Goal: Task Accomplishment & Management: Use online tool/utility

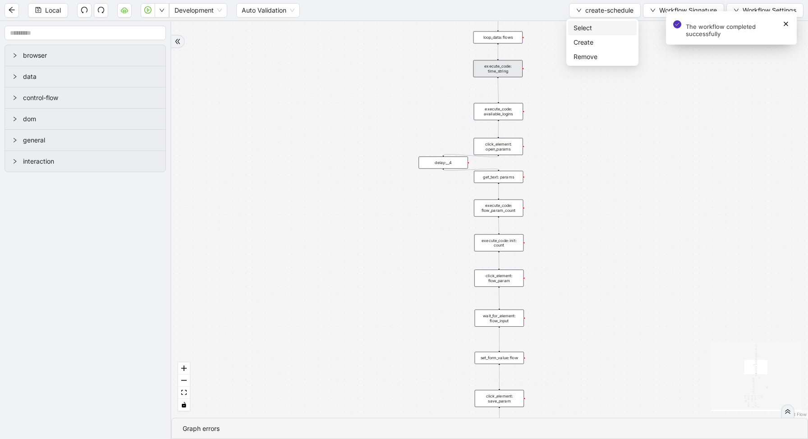
click at [584, 30] on span "Select" at bounding box center [603, 28] width 58 height 10
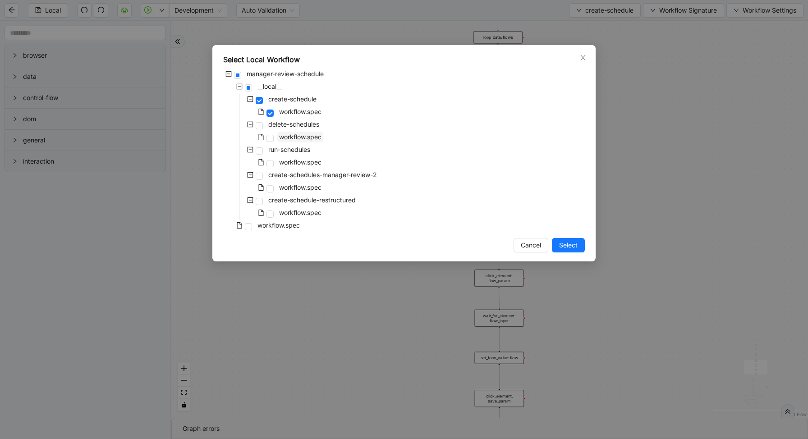
click at [283, 137] on span "workflow.spec" at bounding box center [300, 137] width 42 height 8
click at [563, 253] on div "Select Local Workflow manager-review-schedule __local__ create-schedule workflo…" at bounding box center [403, 153] width 383 height 217
click at [564, 246] on span "Select" at bounding box center [568, 245] width 18 height 10
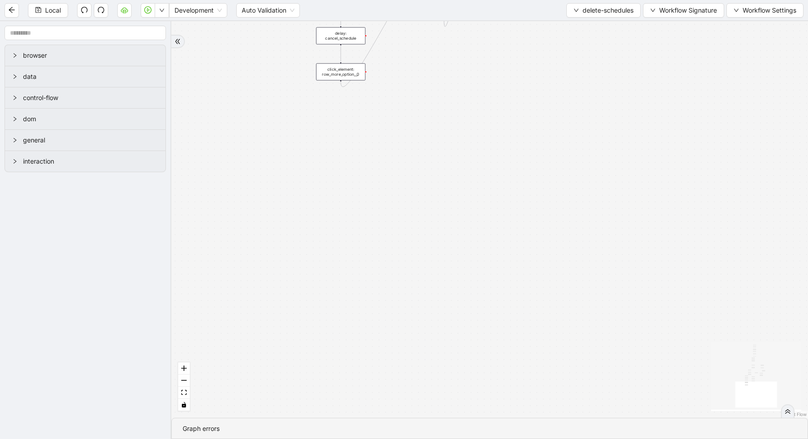
drag, startPoint x: 376, startPoint y: 128, endPoint x: 384, endPoint y: 326, distance: 198.7
click at [385, 326] on div "loopFrom has_cancel fallback is_required_schedule has_next_row fallback has_nex…" at bounding box center [489, 219] width 637 height 397
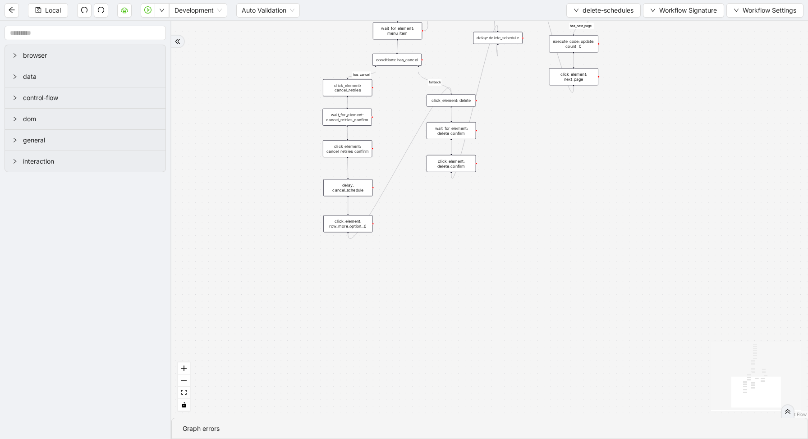
drag, startPoint x: 492, startPoint y: 197, endPoint x: 446, endPoint y: 356, distance: 164.9
click at [450, 353] on div "loopFrom has_cancel fallback is_required_schedule has_next_row fallback has_nex…" at bounding box center [489, 219] width 637 height 397
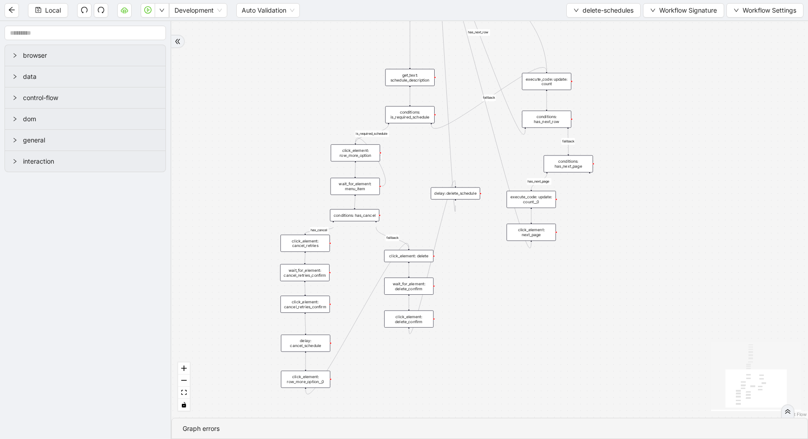
click at [413, 117] on div "conditions: is_required_schedule" at bounding box center [409, 114] width 49 height 17
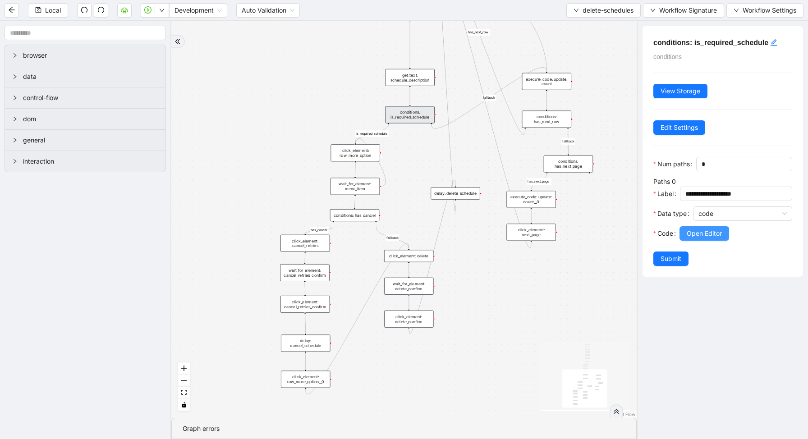
click at [695, 235] on span "Open Editor" at bounding box center [704, 234] width 35 height 10
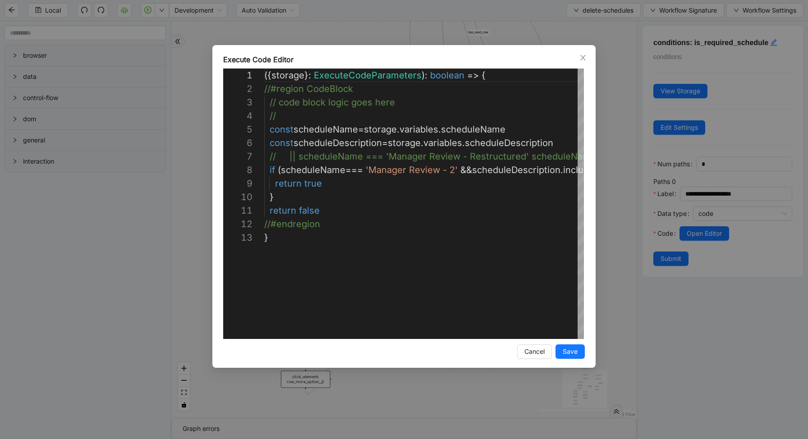
scroll to position [135, 0]
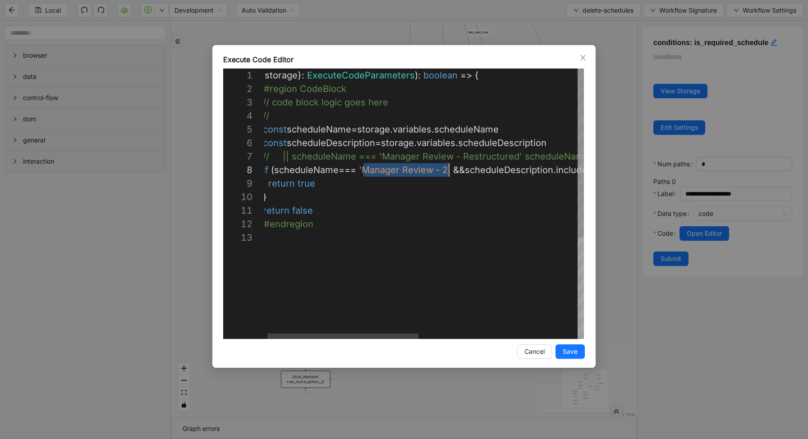
drag, startPoint x: 365, startPoint y: 169, endPoint x: 448, endPoint y: 167, distance: 83.0
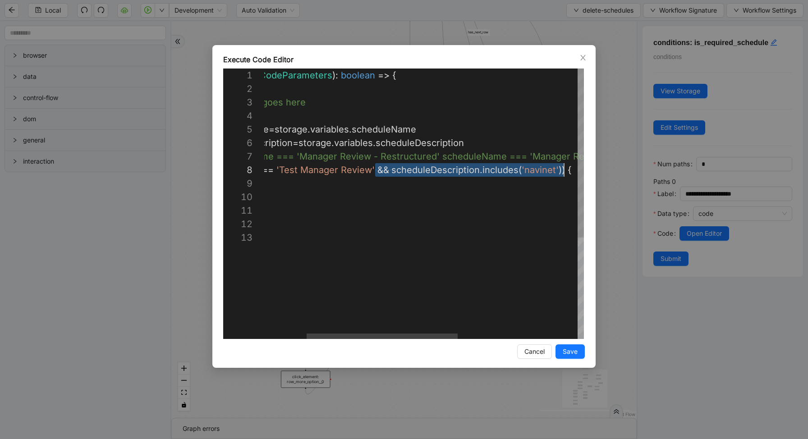
scroll to position [95, 386]
drag, startPoint x: 404, startPoint y: 169, endPoint x: 561, endPoint y: 173, distance: 157.0
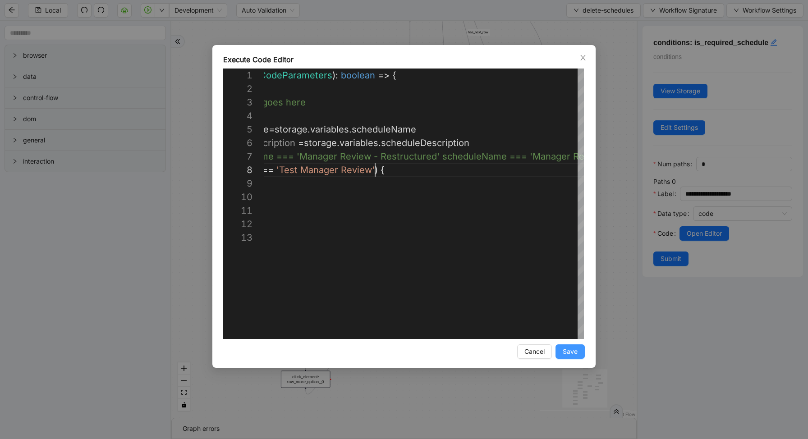
type textarea "**********"
click at [573, 359] on button "Save" at bounding box center [570, 352] width 29 height 14
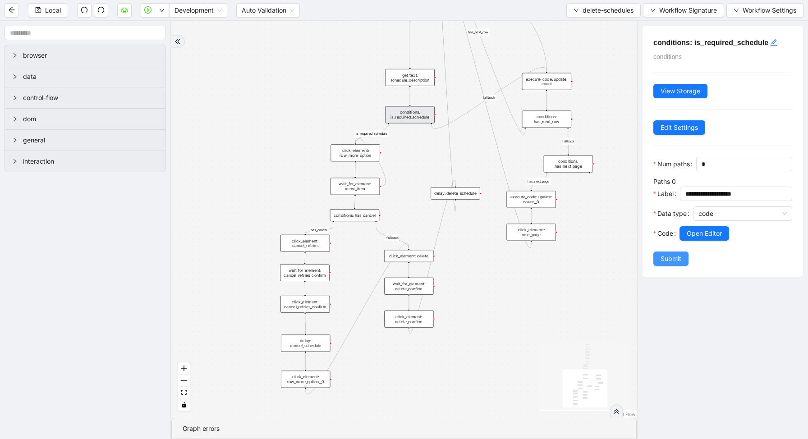
click at [665, 264] on button "Submit" at bounding box center [671, 259] width 35 height 14
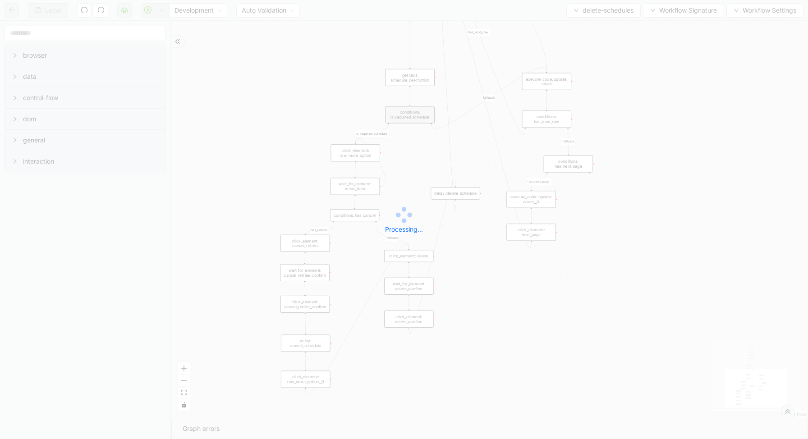
click at [612, 9] on div "Local Development Auto Validation delete-schedules Workflow Signature Workflow …" at bounding box center [404, 219] width 808 height 439
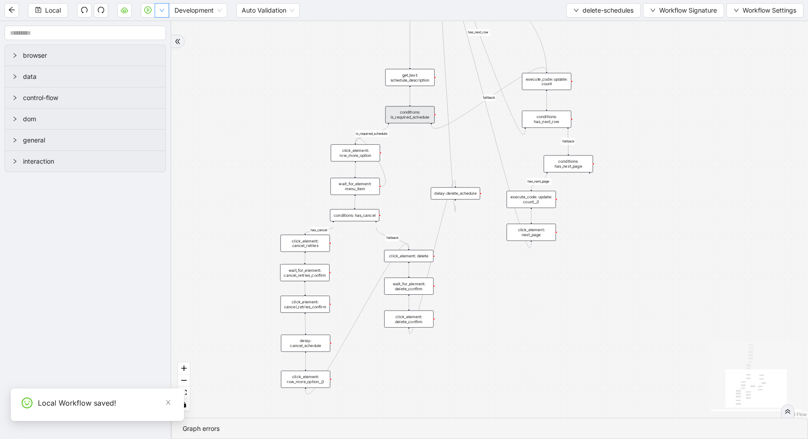
click at [163, 12] on icon "down" at bounding box center [161, 10] width 5 height 5
click at [163, 31] on li "Run local workflow" at bounding box center [133, 28] width 66 height 14
click at [413, 119] on div "conditions: is_required_schedule" at bounding box center [409, 114] width 49 height 17
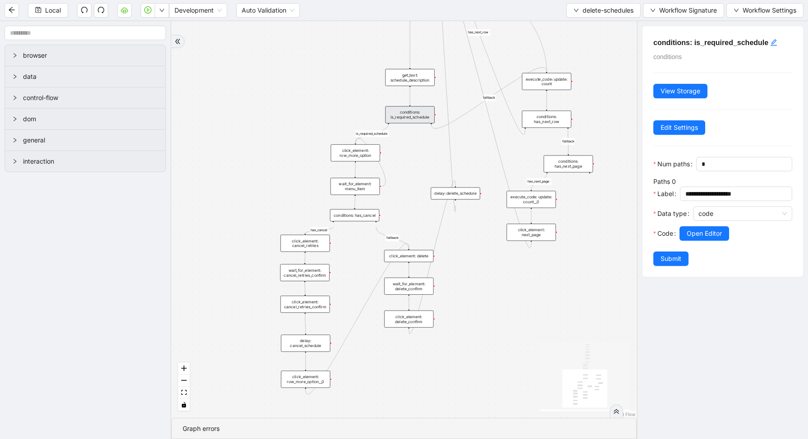
click at [683, 225] on div "Data type" at bounding box center [674, 217] width 40 height 20
click at [690, 236] on span "Open Editor" at bounding box center [704, 234] width 35 height 10
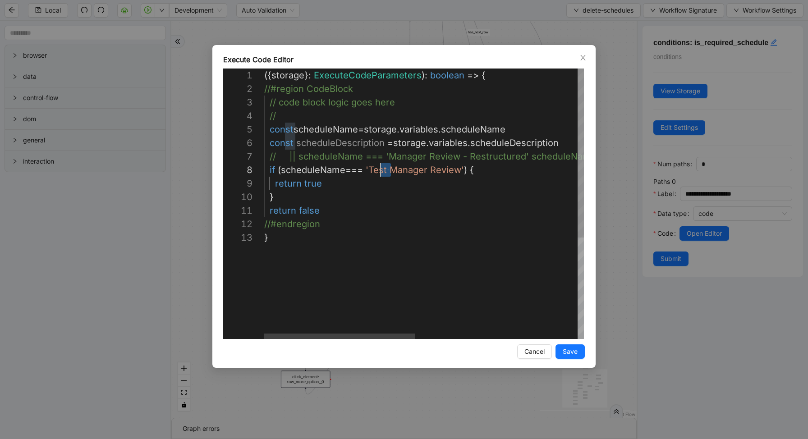
scroll to position [95, 111]
drag, startPoint x: 390, startPoint y: 172, endPoint x: 373, endPoint y: 172, distance: 17.1
click at [442, 170] on div "({ storage }: ExecuteCodeParameters ): boolean => { //#region CodeBlock // code…" at bounding box center [595, 285] width 663 height 433
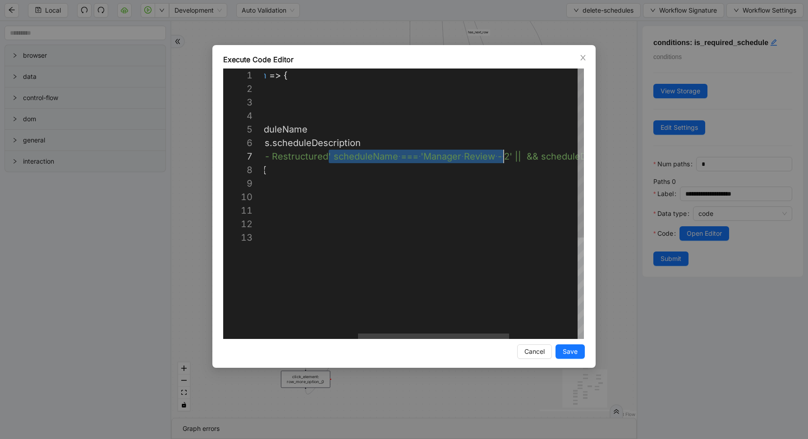
scroll to position [81, 440]
drag, startPoint x: 329, startPoint y: 157, endPoint x: 506, endPoint y: 157, distance: 177.3
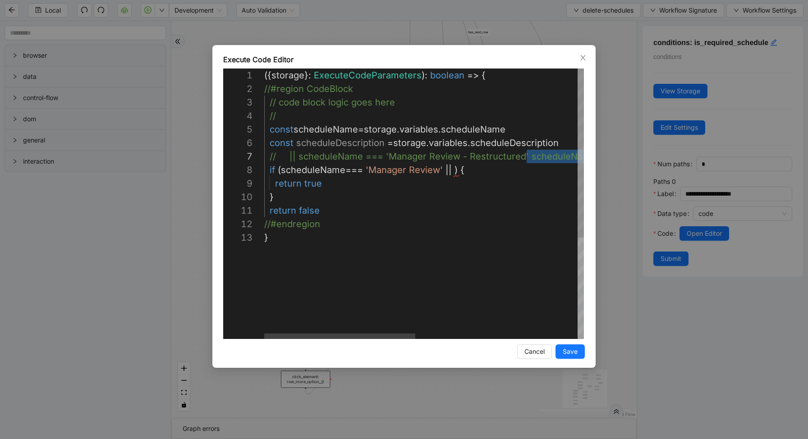
click at [454, 172] on div "({ storage }: ExecuteCodeParameters ): boolean => { //#region CodeBlock // code…" at bounding box center [595, 285] width 663 height 433
paste textarea "**********"
type textarea "**********"
click at [578, 355] on button "Save" at bounding box center [570, 352] width 29 height 14
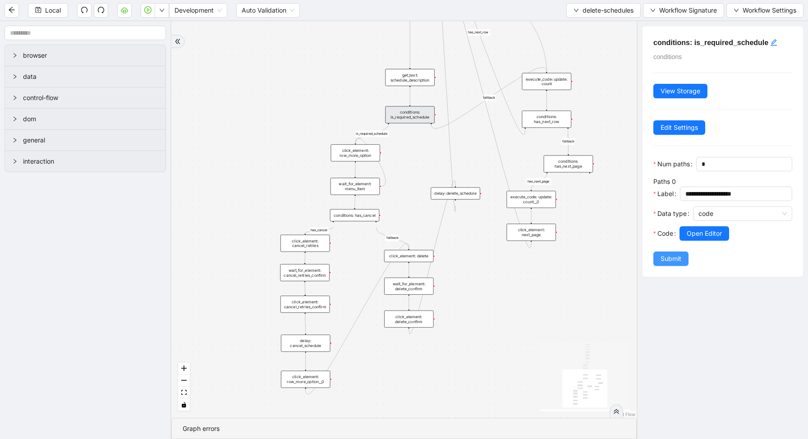
click at [661, 258] on button "Submit" at bounding box center [671, 259] width 35 height 14
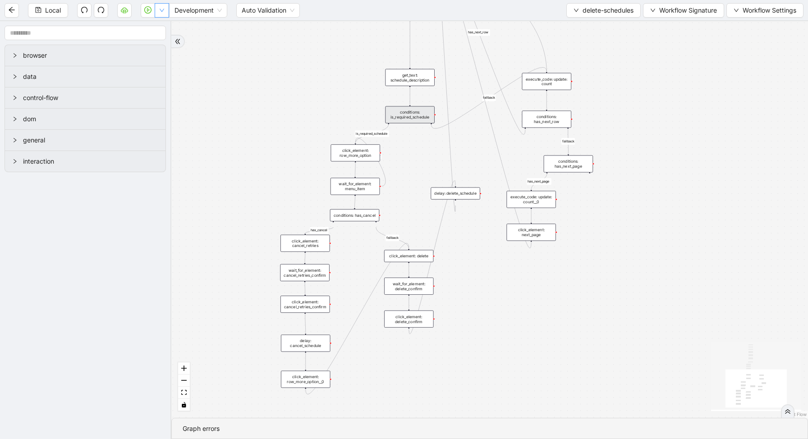
click at [169, 8] on button "button" at bounding box center [162, 10] width 14 height 14
click at [155, 31] on span "Run local workflow" at bounding box center [133, 28] width 55 height 10
click at [609, 5] on button "delete-schedules" at bounding box center [604, 10] width 74 height 14
click at [610, 23] on span "Select" at bounding box center [601, 28] width 61 height 10
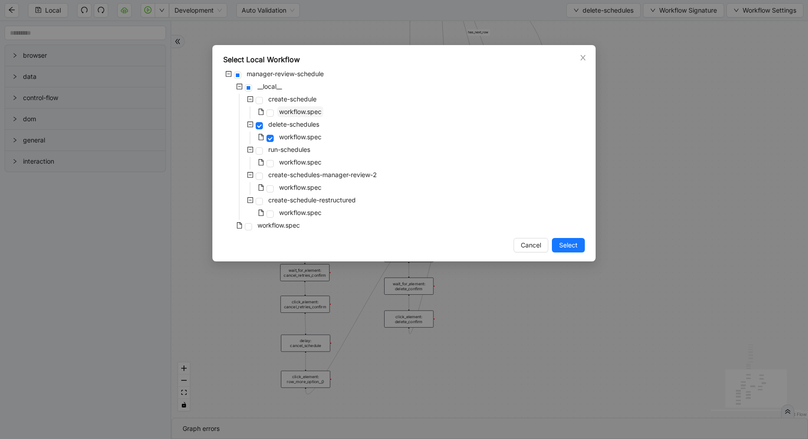
click at [288, 115] on span "workflow.spec" at bounding box center [300, 112] width 42 height 8
click at [572, 245] on span "Select" at bounding box center [568, 245] width 18 height 10
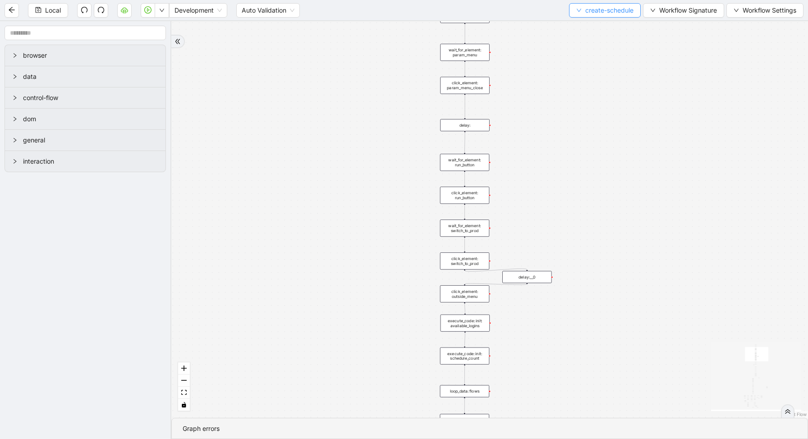
click at [588, 9] on span "create-schedule" at bounding box center [610, 10] width 48 height 10
click at [591, 61] on span "Remove" at bounding box center [603, 57] width 58 height 10
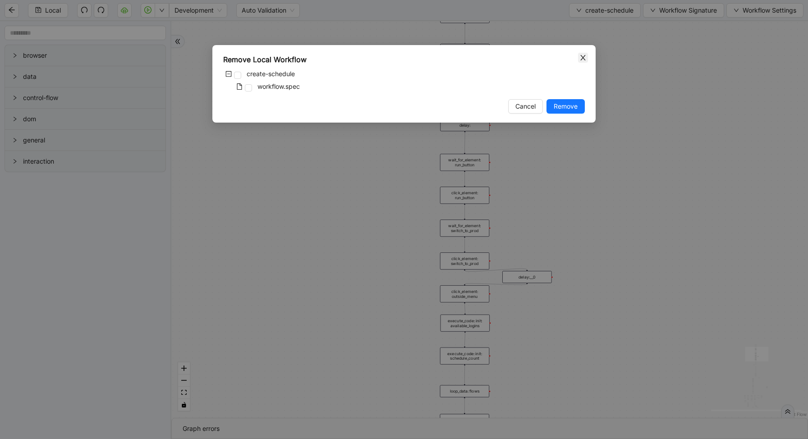
click at [582, 57] on icon "close" at bounding box center [583, 57] width 7 height 7
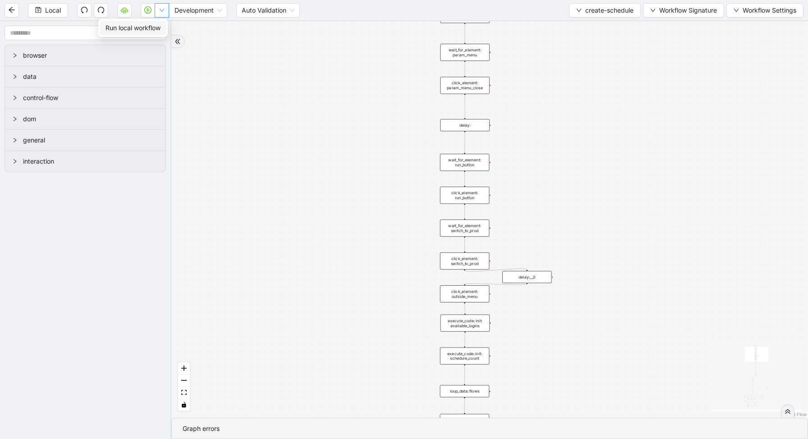
click at [163, 10] on icon "down" at bounding box center [161, 10] width 5 height 5
click at [163, 24] on li "Run local workflow" at bounding box center [133, 28] width 66 height 14
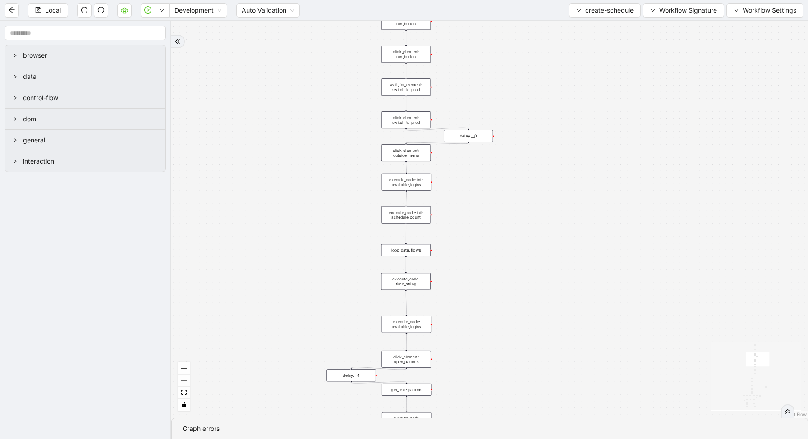
drag, startPoint x: 570, startPoint y: 205, endPoint x: 494, endPoint y: 37, distance: 183.9
click at [496, 40] on div "loopFrom exitFrom onError onError fallback enable_retry has_error is_selected f…" at bounding box center [489, 219] width 637 height 397
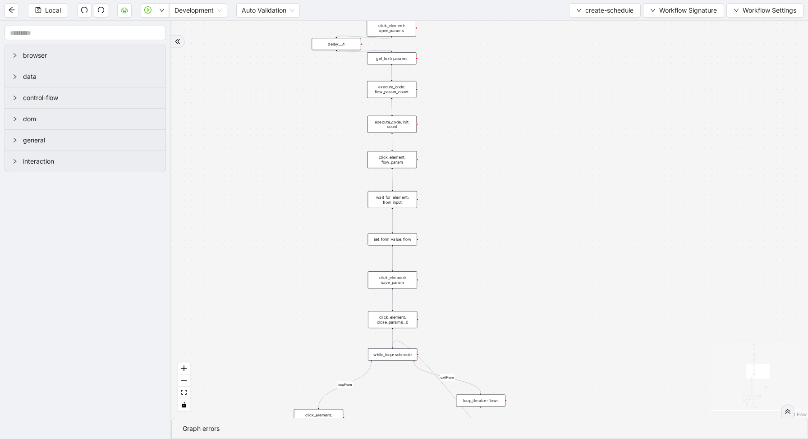
drag, startPoint x: 536, startPoint y: 316, endPoint x: 536, endPoint y: -16, distance: 331.6
click at [536, 0] on html "Local Development Auto Validation create-schedule Workflow Signature Workflow S…" at bounding box center [404, 219] width 808 height 439
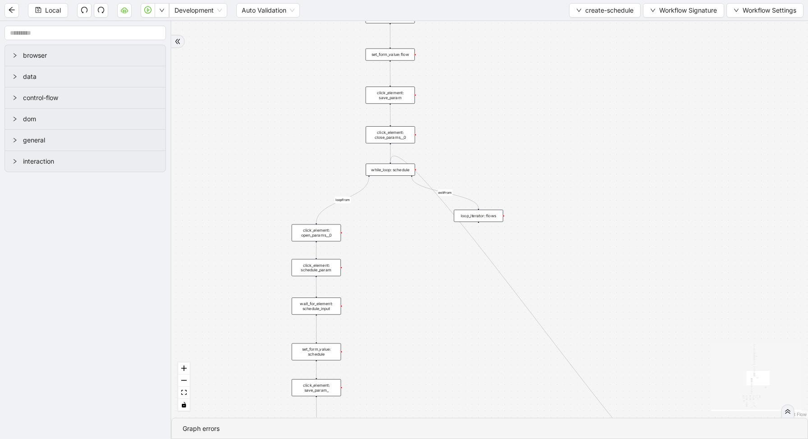
drag, startPoint x: 507, startPoint y: 220, endPoint x: 505, endPoint y: 58, distance: 162.4
click at [505, 58] on div "loopFrom exitFrom onError onError fallback enable_retry has_error is_selected f…" at bounding box center [489, 219] width 637 height 397
click at [396, 176] on div "loopFrom exitFrom onError onError fallback enable_retry has_error is_selected f…" at bounding box center [489, 219] width 637 height 397
click at [396, 169] on div "while_loop: schedule" at bounding box center [389, 169] width 49 height 12
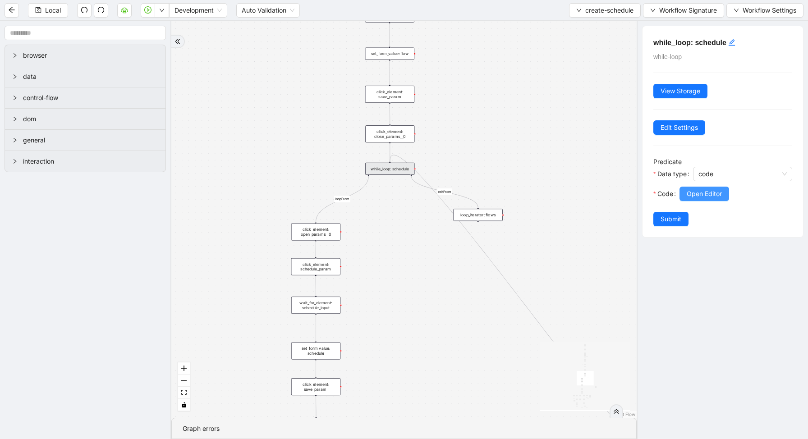
click at [693, 191] on span "Open Editor" at bounding box center [704, 194] width 35 height 10
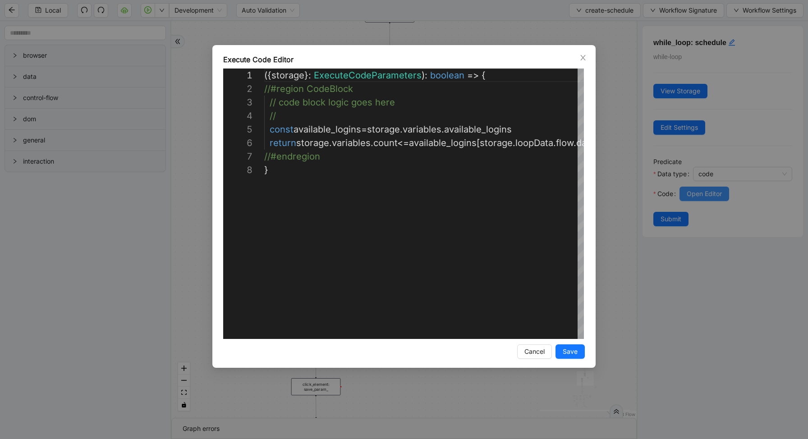
scroll to position [95, 0]
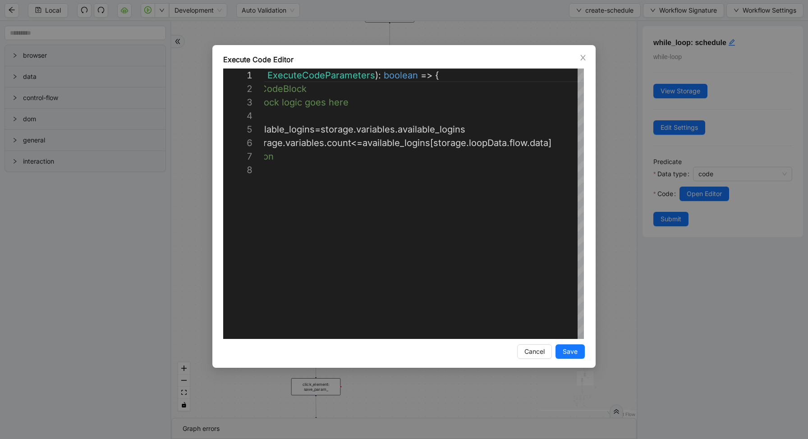
click at [608, 171] on div "**********" at bounding box center [404, 219] width 808 height 439
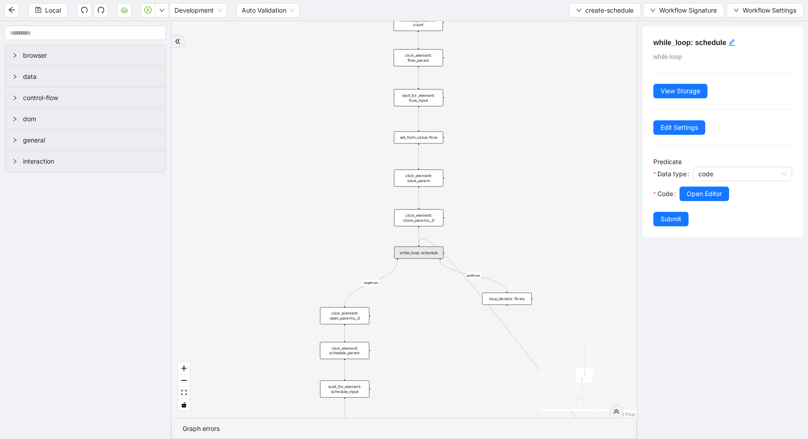
drag, startPoint x: 467, startPoint y: 125, endPoint x: 508, endPoint y: 272, distance: 152.0
click at [510, 268] on div "loopFrom exitFrom onError onError fallback enable_retry has_error is_selected f…" at bounding box center [404, 219] width 466 height 397
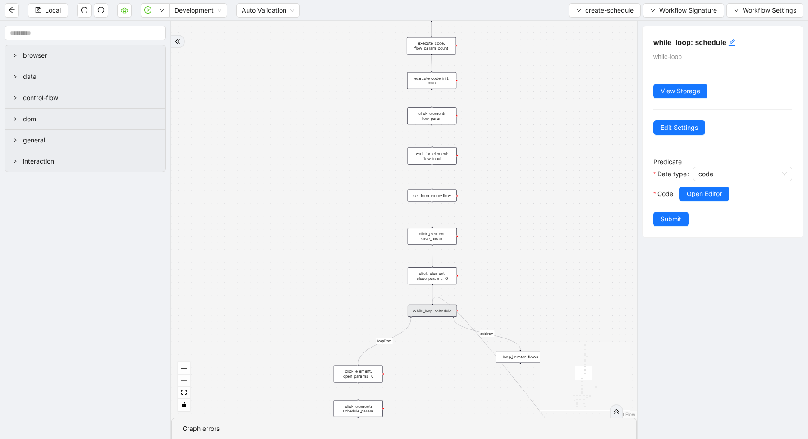
click at [502, 171] on div "loopFrom exitFrom onError onError fallback enable_retry has_error is_selected f…" at bounding box center [404, 219] width 466 height 397
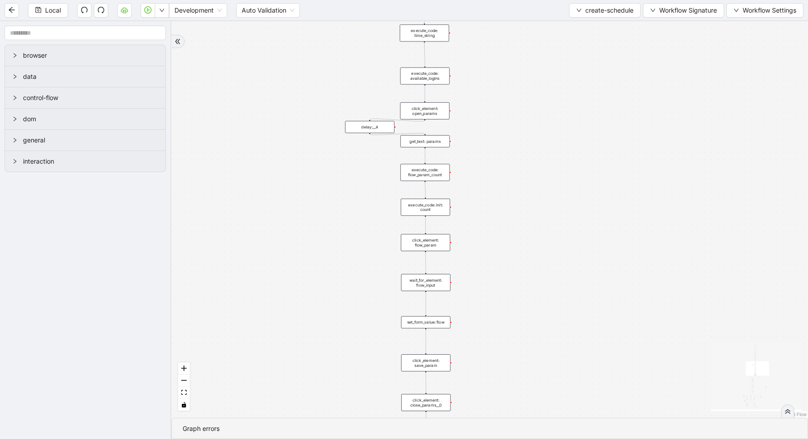
drag, startPoint x: 502, startPoint y: 174, endPoint x: 494, endPoint y: 317, distance: 143.2
click at [495, 314] on div "loopFrom exitFrom onError onError fallback enable_retry has_error is_selected f…" at bounding box center [489, 219] width 637 height 397
drag, startPoint x: 496, startPoint y: 127, endPoint x: 494, endPoint y: 234, distance: 107.4
click at [494, 234] on div "loopFrom exitFrom onError onError fallback enable_retry has_error is_selected f…" at bounding box center [489, 219] width 637 height 397
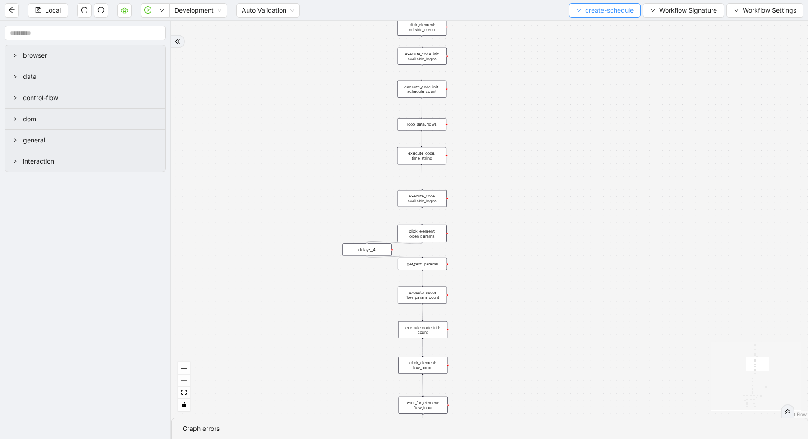
click at [596, 17] on button "create-schedule" at bounding box center [605, 10] width 72 height 14
click at [592, 23] on span "Select" at bounding box center [603, 28] width 58 height 10
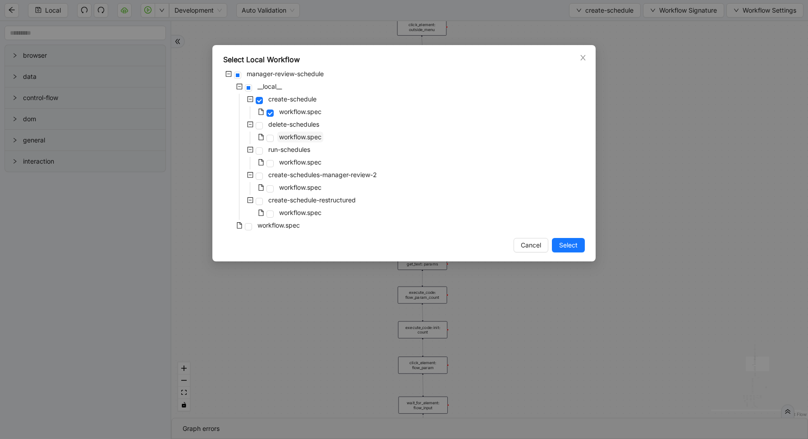
click at [288, 134] on span "workflow.spec" at bounding box center [300, 137] width 42 height 8
click at [562, 248] on span "Select" at bounding box center [568, 245] width 18 height 10
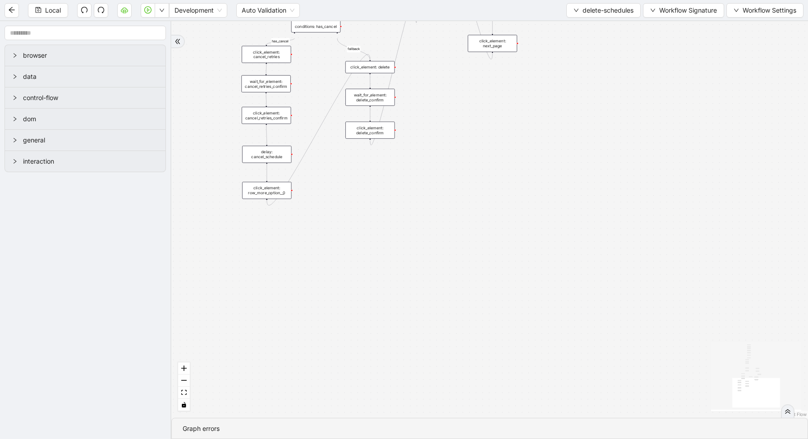
drag, startPoint x: 382, startPoint y: 124, endPoint x: 406, endPoint y: 333, distance: 210.3
click at [406, 330] on div "loopFrom has_cancel fallback is_required_schedule has_next_row fallback has_nex…" at bounding box center [489, 219] width 637 height 397
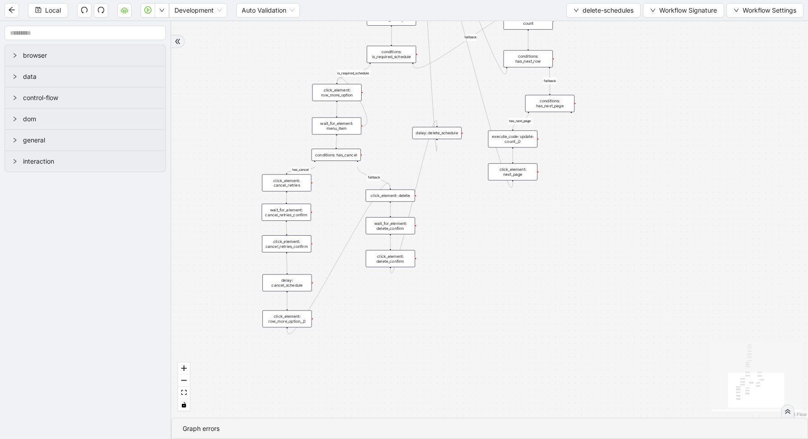
click at [395, 60] on div "conditions: is_required_schedule" at bounding box center [391, 54] width 49 height 17
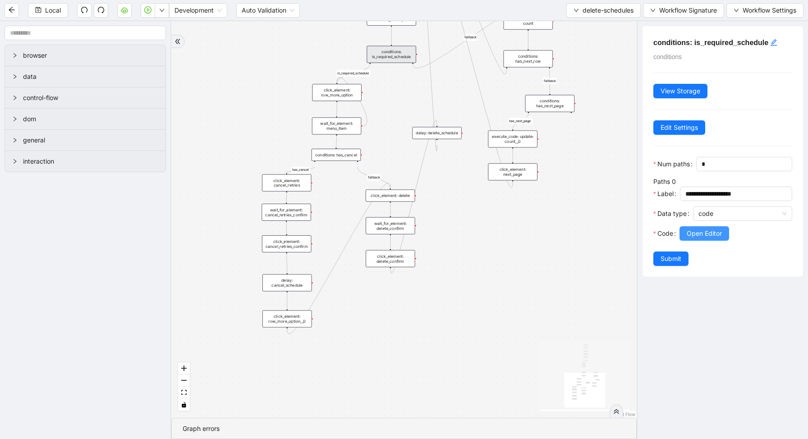
click at [708, 232] on span "Open Editor" at bounding box center [704, 234] width 35 height 10
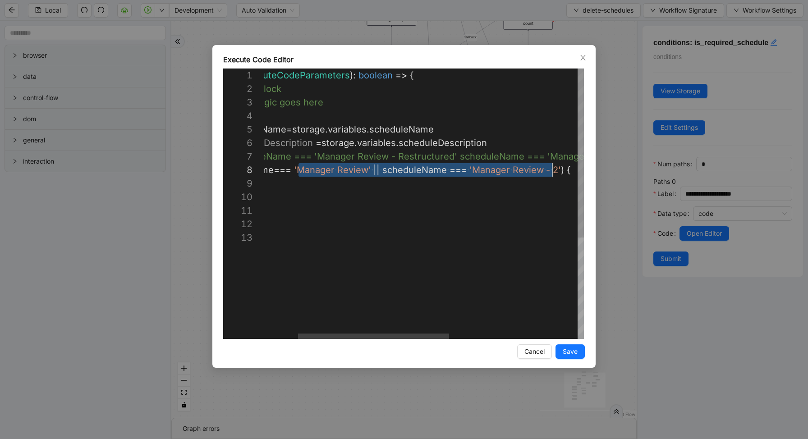
scroll to position [95, 366]
drag, startPoint x: 370, startPoint y: 170, endPoint x: 559, endPoint y: 173, distance: 188.2
click at [559, 173] on div "({ storage }: ExecuteCodeParameters ): boolean => { //#region CodeBlock // code…" at bounding box center [524, 285] width 663 height 433
drag, startPoint x: 372, startPoint y: 167, endPoint x: 561, endPoint y: 164, distance: 189.5
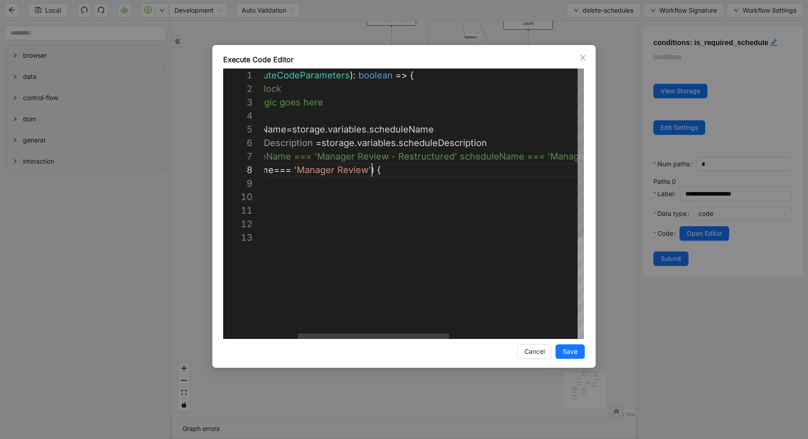
click at [299, 170] on div "({ storage }: ExecuteCodeParameters ): boolean => { //#region CodeBlock // code…" at bounding box center [524, 285] width 663 height 433
type textarea "**********"
click at [570, 350] on span "Save" at bounding box center [570, 352] width 15 height 10
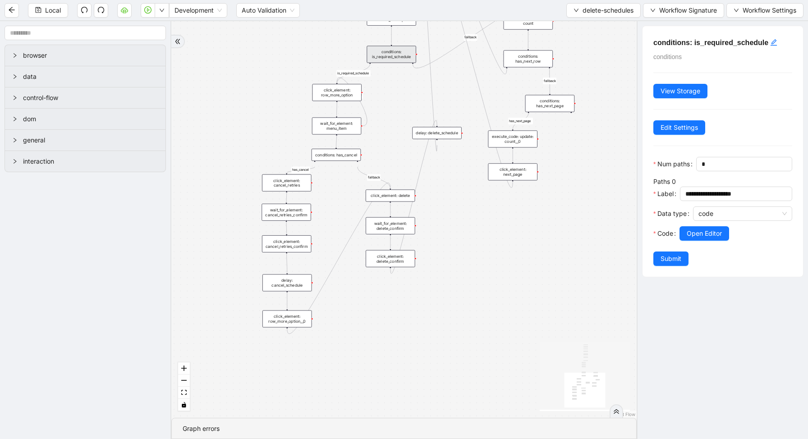
click at [252, 127] on div "loopFrom has_cancel fallback is_required_schedule has_next_row fallback has_nex…" at bounding box center [404, 219] width 466 height 397
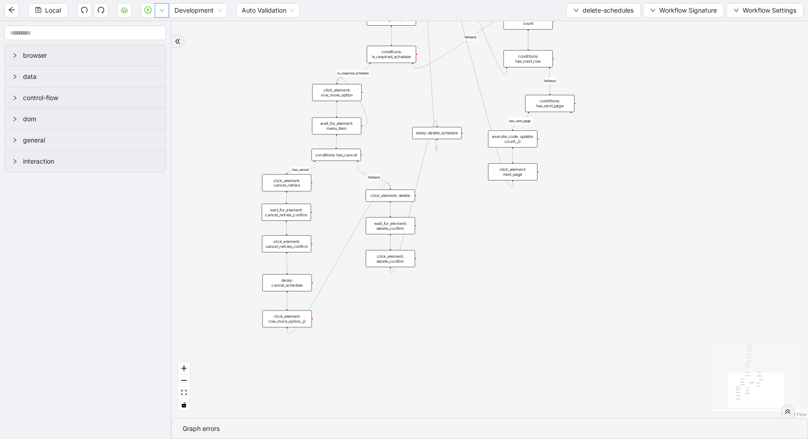
click at [160, 9] on icon "down" at bounding box center [161, 10] width 5 height 5
click at [163, 31] on li "Run local workflow" at bounding box center [133, 28] width 66 height 14
click at [392, 58] on div "conditions: is_required_schedule" at bounding box center [391, 54] width 49 height 17
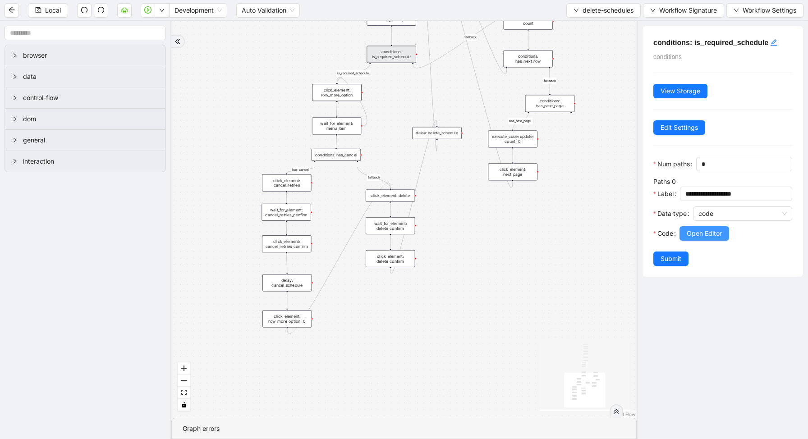
click at [693, 233] on span "Open Editor" at bounding box center [704, 234] width 35 height 10
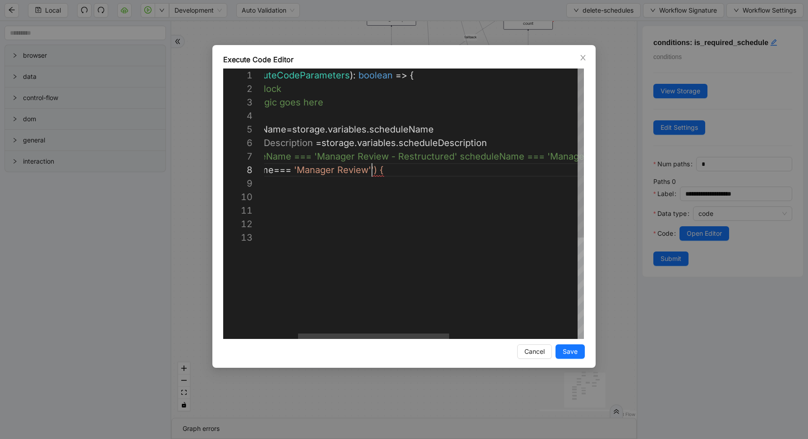
scroll to position [95, 177]
click at [300, 174] on div "({ storage }: ExecuteCodeParameters ): boolean => { //#region CodeBlock // code…" at bounding box center [524, 285] width 663 height 433
type textarea "**********"
click at [578, 355] on button "Save" at bounding box center [570, 352] width 29 height 14
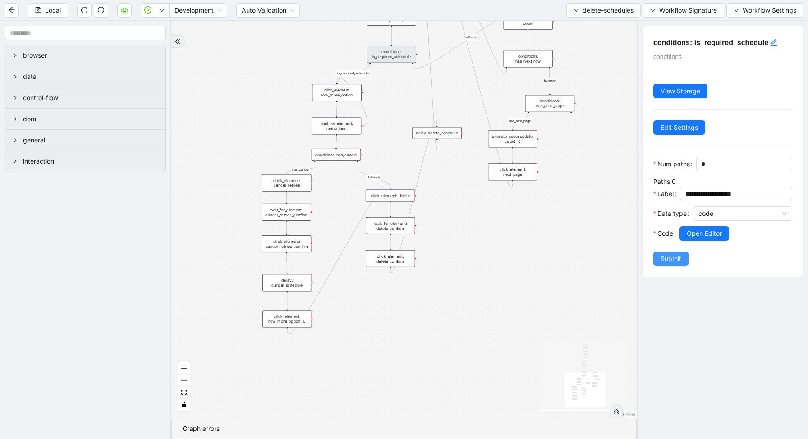
click at [687, 254] on button "Submit" at bounding box center [671, 259] width 35 height 14
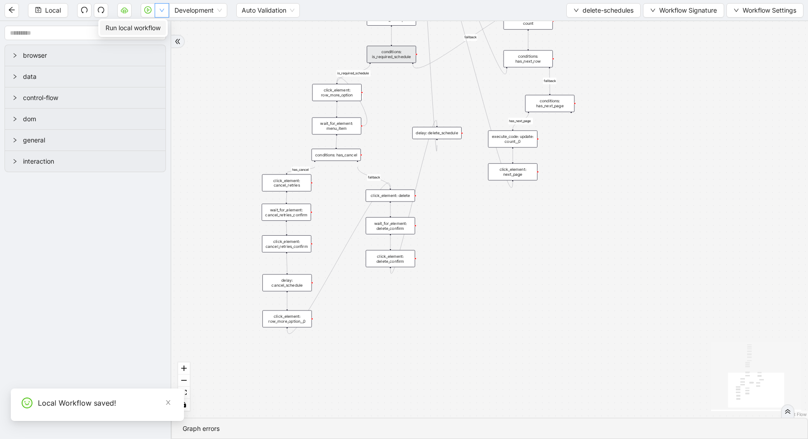
click at [166, 9] on button "button" at bounding box center [162, 10] width 14 height 14
click at [161, 26] on span "Run local workflow" at bounding box center [133, 28] width 55 height 10
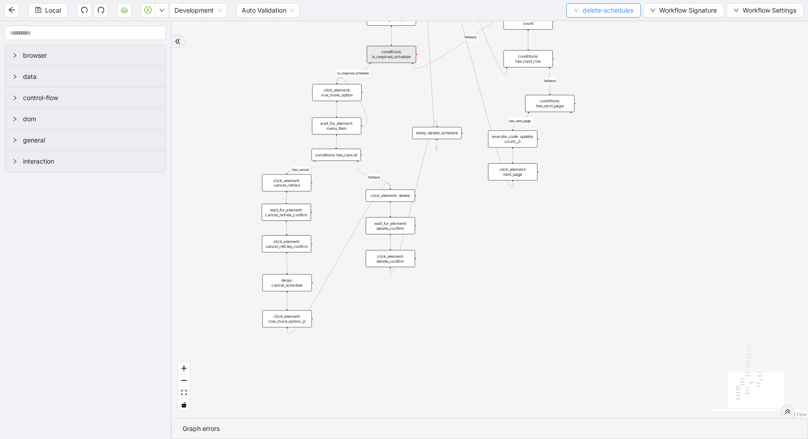
click at [583, 9] on span "delete-schedules" at bounding box center [608, 10] width 51 height 10
click at [577, 28] on span "Select" at bounding box center [601, 28] width 61 height 10
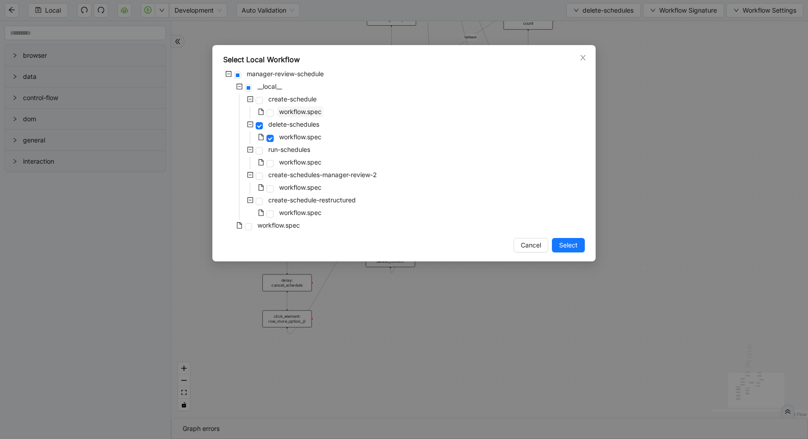
click at [291, 114] on span "workflow.spec" at bounding box center [300, 112] width 42 height 8
click at [566, 254] on div "Select Local Workflow manager-review-schedule __local__ create-schedule workflo…" at bounding box center [403, 153] width 383 height 217
click at [564, 244] on span "Select" at bounding box center [568, 245] width 18 height 10
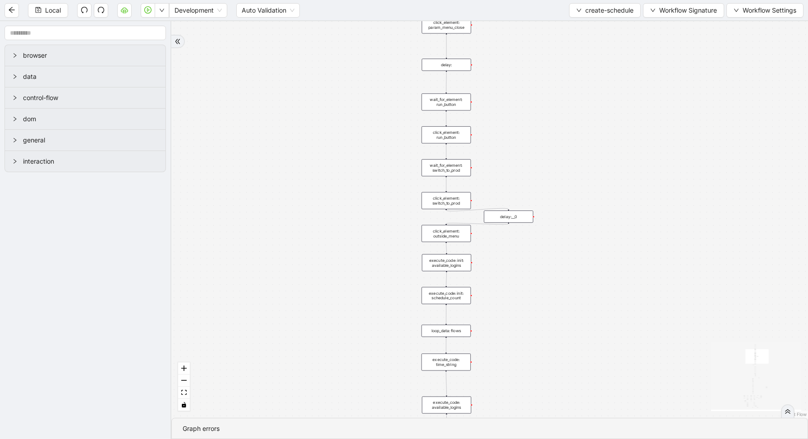
click at [544, 105] on div "loopFrom exitFrom onError onError fallback enable_retry has_error is_selected f…" at bounding box center [489, 219] width 637 height 397
click at [460, 336] on div "loop_data: flows" at bounding box center [446, 331] width 49 height 12
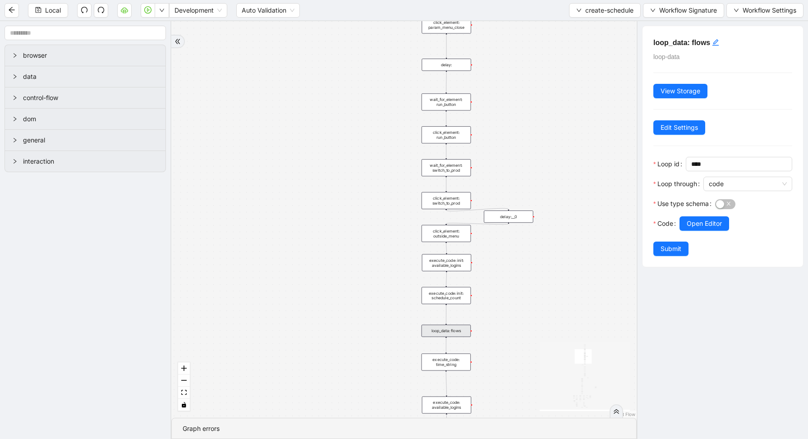
click at [708, 232] on div at bounding box center [736, 236] width 113 height 11
click at [707, 230] on button "Open Editor" at bounding box center [705, 224] width 50 height 14
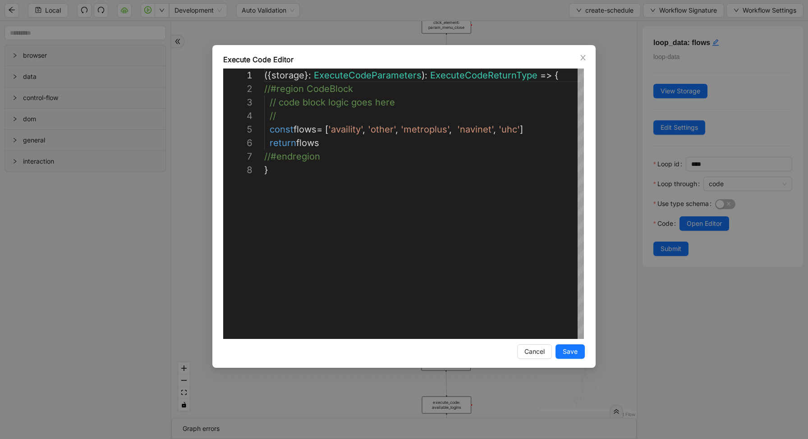
scroll to position [95, 0]
click at [704, 228] on div "**********" at bounding box center [404, 219] width 808 height 439
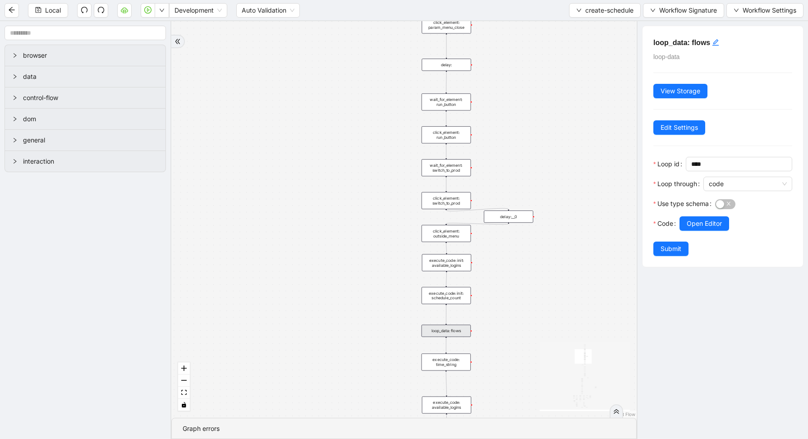
click at [704, 228] on span "Open Editor" at bounding box center [704, 224] width 35 height 10
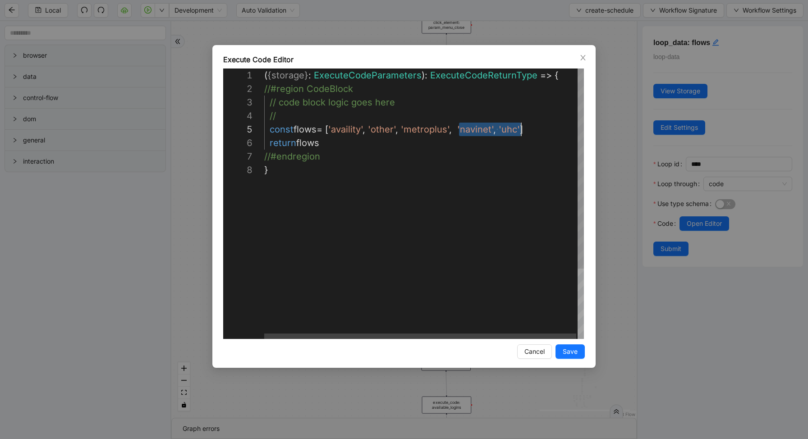
drag, startPoint x: 459, startPoint y: 129, endPoint x: 521, endPoint y: 128, distance: 61.4
click at [333, 128] on div "( { storage } : ExecuteCodeParameters ): ExecuteCodeReturnType => { //#region C…" at bounding box center [424, 251] width 321 height 365
paste textarea "**********"
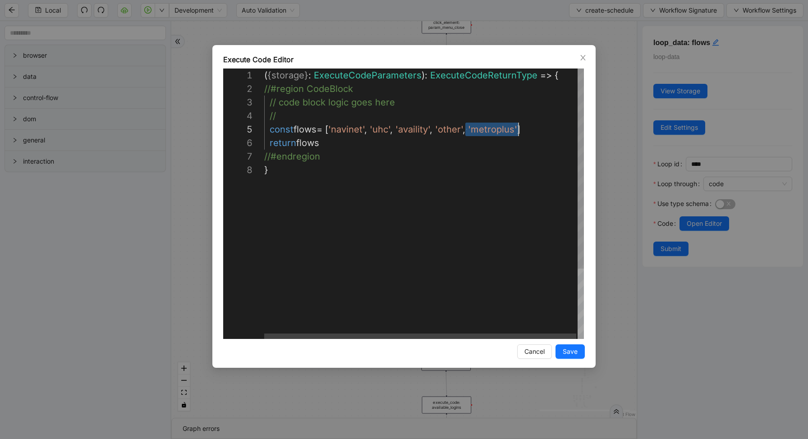
drag, startPoint x: 466, startPoint y: 129, endPoint x: 519, endPoint y: 130, distance: 53.7
click at [399, 127] on div "( { storage } : ExecuteCodeParameters ): ExecuteCodeReturnType => { //#region C…" at bounding box center [424, 251] width 321 height 365
paste textarea "**********"
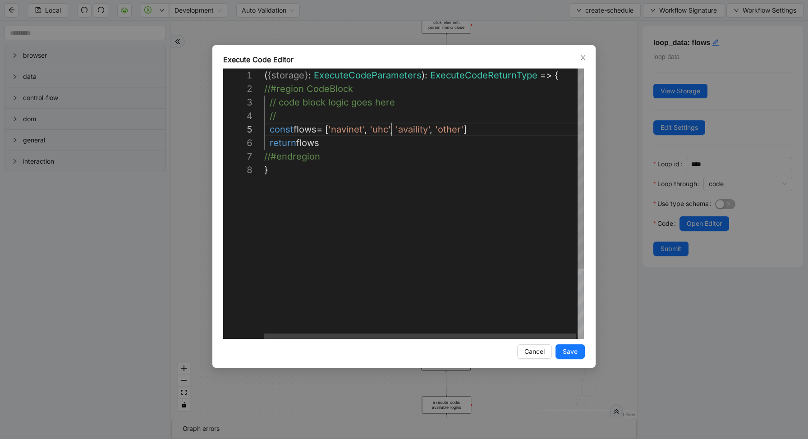
click at [393, 129] on div "( { storage } : ExecuteCodeParameters ): ExecuteCodeReturnType => { //#region C…" at bounding box center [424, 251] width 321 height 365
paste textarea "**********"
type textarea "**********"
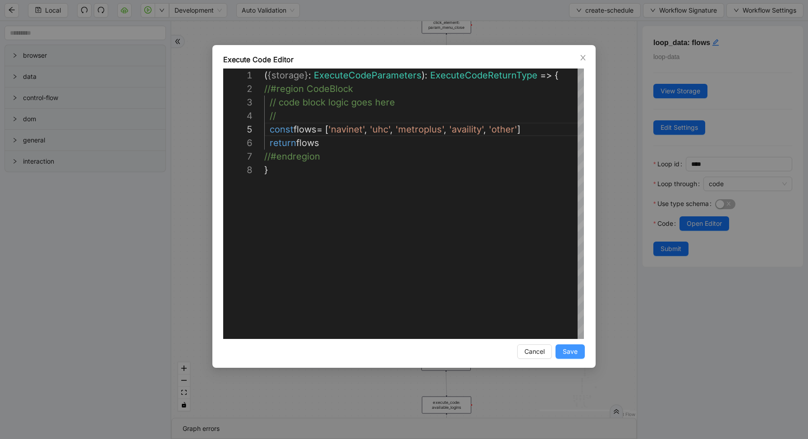
click at [570, 351] on span "Save" at bounding box center [570, 352] width 15 height 10
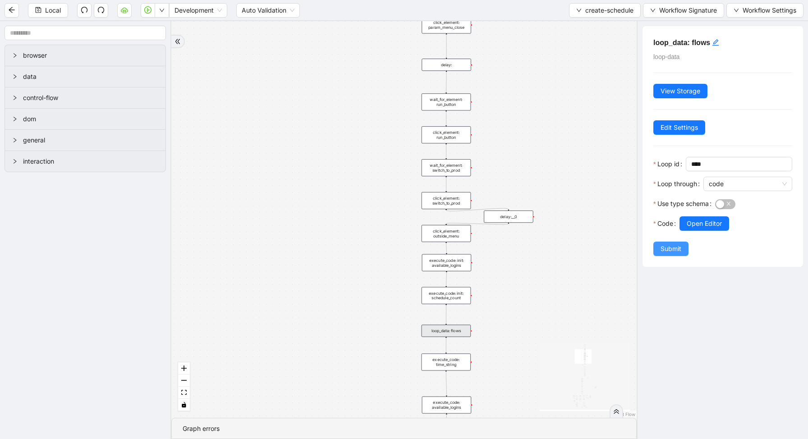
click at [672, 244] on span "Submit" at bounding box center [671, 249] width 21 height 10
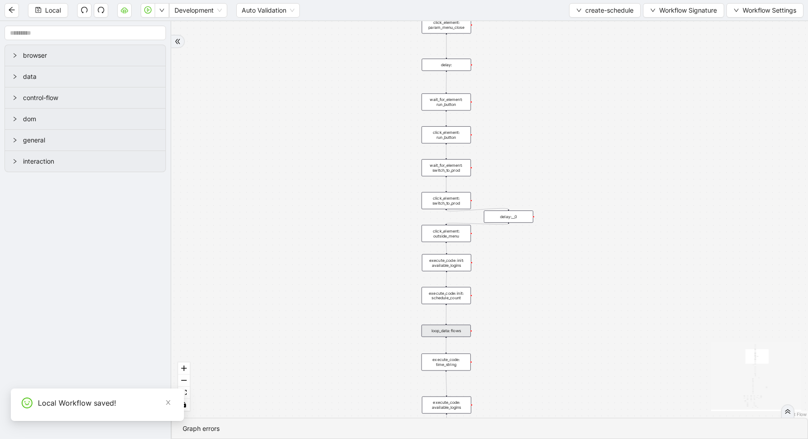
click at [458, 331] on div "loop_data: flows" at bounding box center [446, 331] width 49 height 12
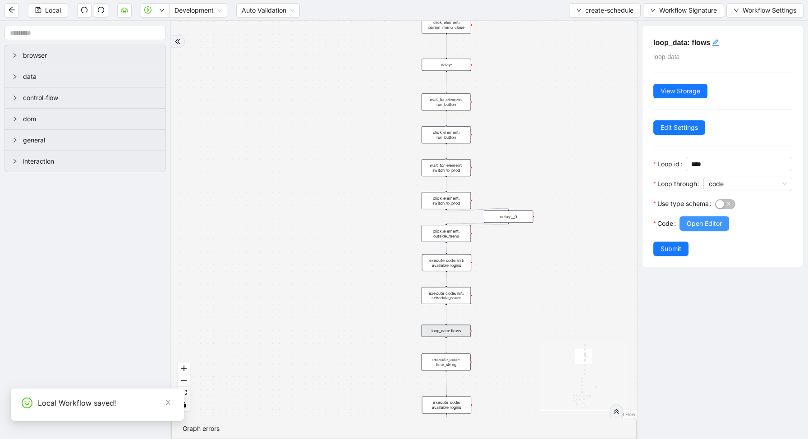
click at [693, 223] on span "Open Editor" at bounding box center [704, 224] width 35 height 10
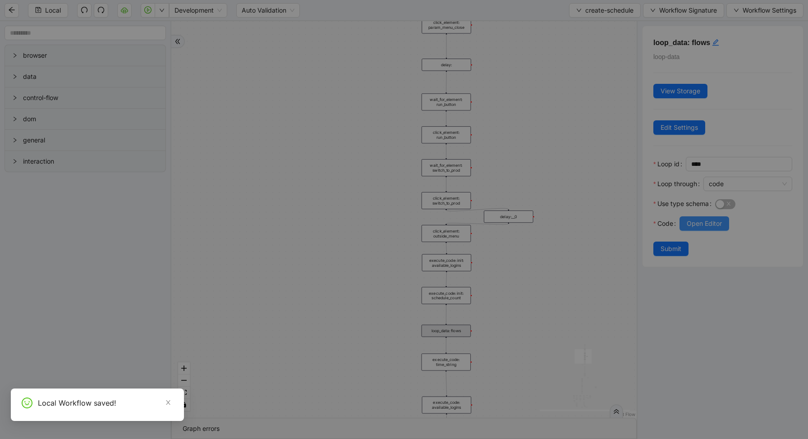
scroll to position [95, 0]
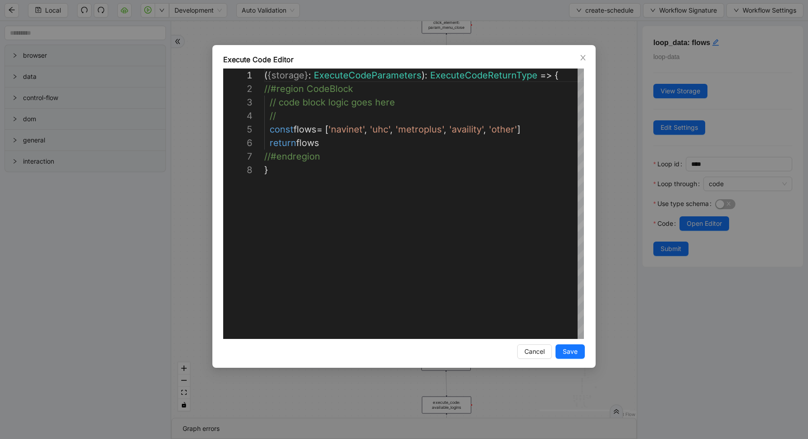
click at [616, 203] on div "**********" at bounding box center [404, 219] width 808 height 439
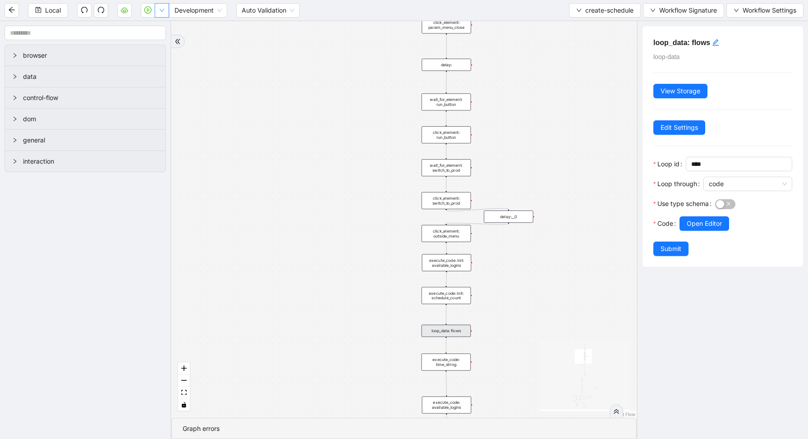
click at [161, 11] on icon "down" at bounding box center [161, 10] width 5 height 5
click at [163, 24] on li "Run local workflow" at bounding box center [133, 28] width 66 height 14
